Goal: Information Seeking & Learning: Learn about a topic

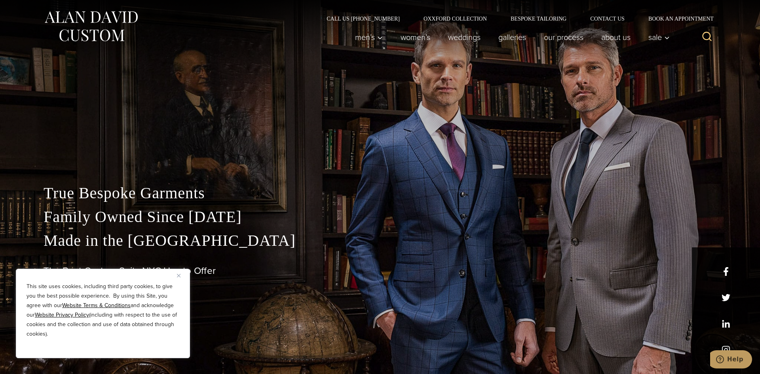
click at [332, 274] on h1 "The Best Custom Suits NYC Has to Offer" at bounding box center [380, 270] width 673 height 11
click at [176, 273] on div "This site uses cookies, including third party cookies, to give you the best pos…" at bounding box center [103, 313] width 174 height 89
click at [180, 277] on button "Close" at bounding box center [181, 275] width 9 height 9
